Goal: Find specific page/section: Find specific page/section

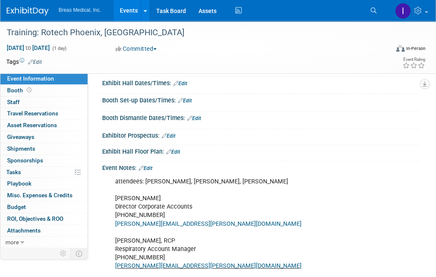
click at [134, 13] on link "Events" at bounding box center [129, 10] width 31 height 21
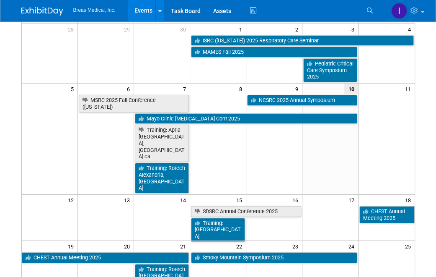
scroll to position [84, 0]
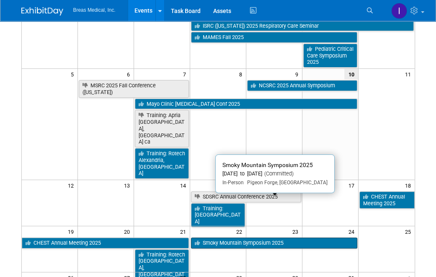
click at [257, 237] on link "Smoky Mountain Symposium 2025" at bounding box center [274, 242] width 166 height 11
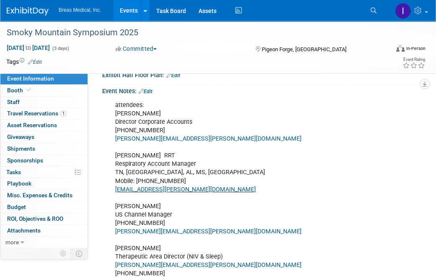
scroll to position [210, 0]
